Goal: Navigation & Orientation: Find specific page/section

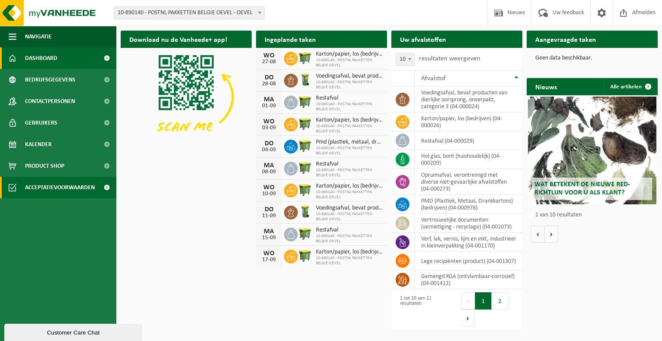
click at [58, 181] on span "Acceptatievoorwaarden" at bounding box center [60, 188] width 70 height 22
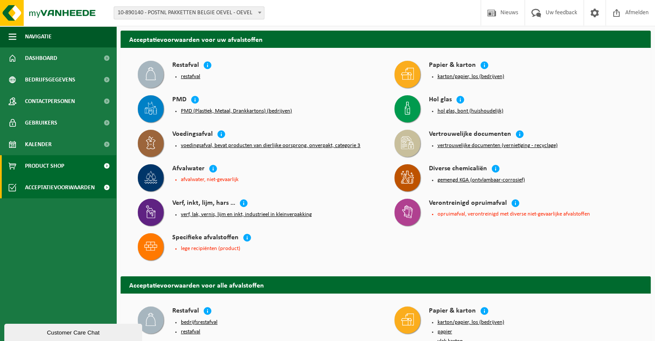
click at [47, 168] on span "Product Shop" at bounding box center [44, 166] width 39 height 22
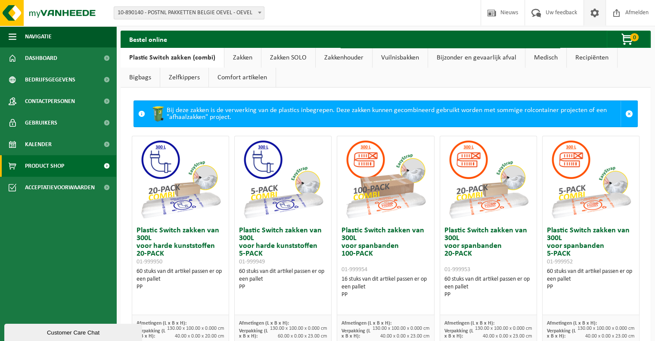
click at [589, 10] on span at bounding box center [594, 12] width 13 height 25
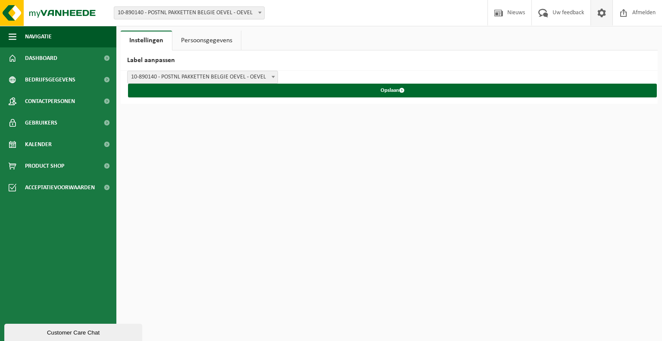
click at [209, 31] on link "Persoonsgegevens" at bounding box center [206, 41] width 68 height 20
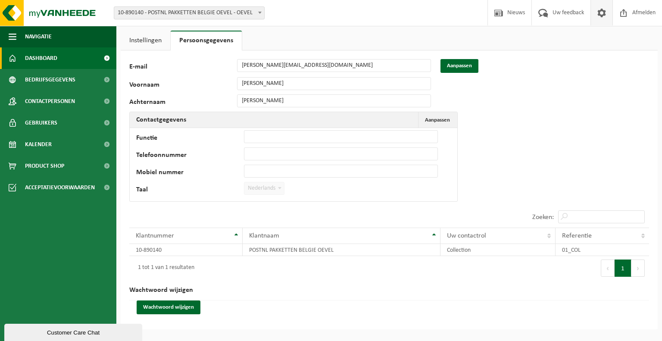
click at [69, 60] on link "Dashboard" at bounding box center [58, 58] width 116 height 22
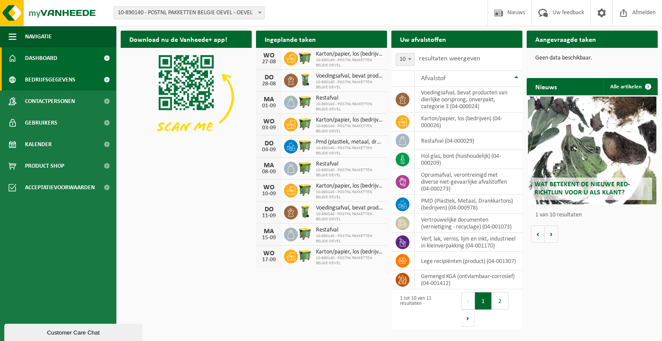
click at [65, 78] on span "Bedrijfsgegevens" at bounding box center [50, 80] width 50 height 22
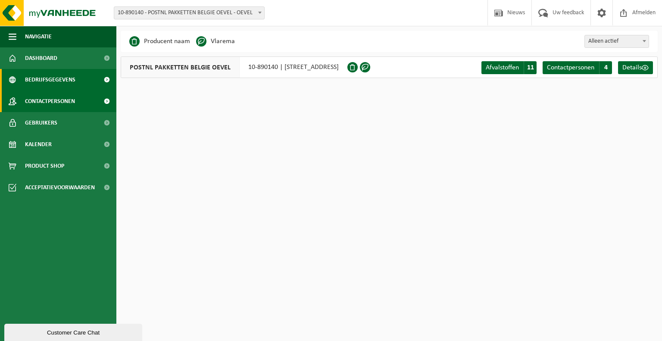
click at [61, 98] on span "Contactpersonen" at bounding box center [50, 101] width 50 height 22
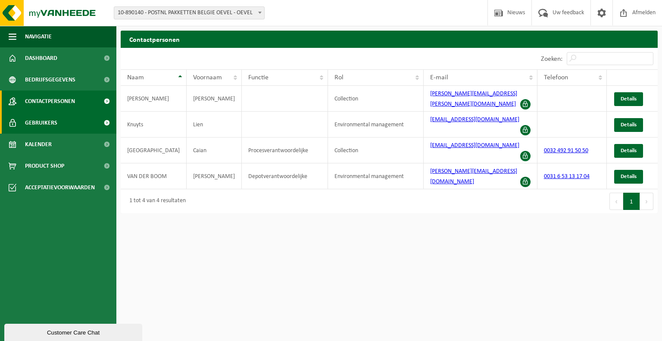
click at [60, 117] on link "Gebruikers" at bounding box center [58, 123] width 116 height 22
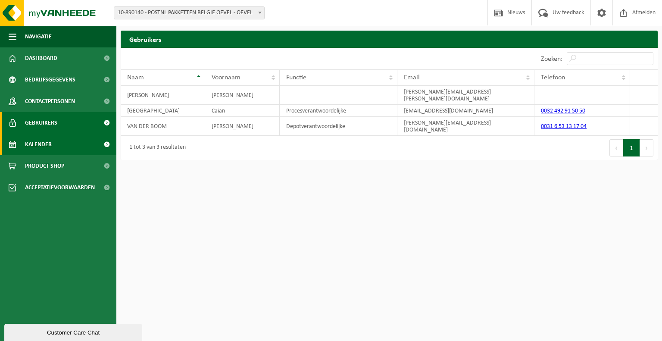
click at [66, 149] on link "Kalender" at bounding box center [58, 145] width 116 height 22
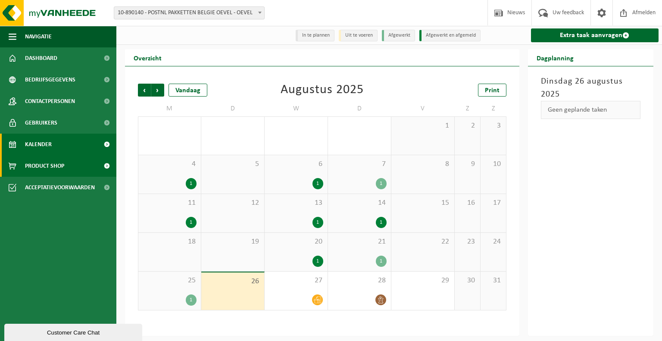
click at [71, 165] on link "Product Shop" at bounding box center [58, 166] width 116 height 22
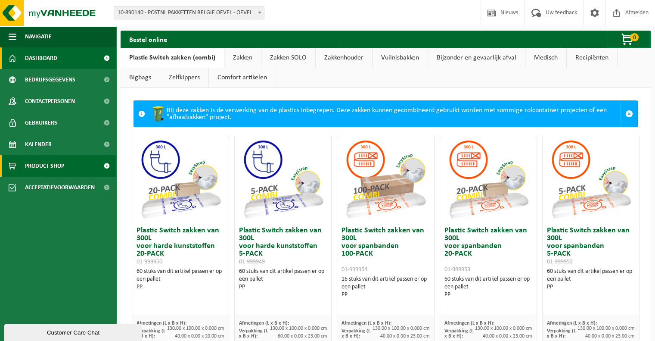
click at [65, 65] on link "Dashboard" at bounding box center [58, 58] width 116 height 22
